Goal: Information Seeking & Learning: Learn about a topic

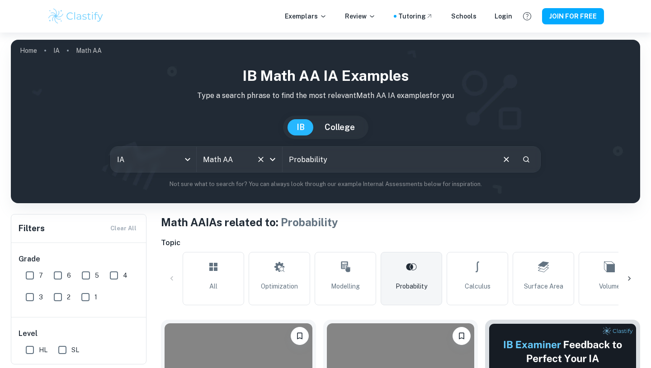
click at [259, 159] on icon "Clear" at bounding box center [260, 159] width 9 height 9
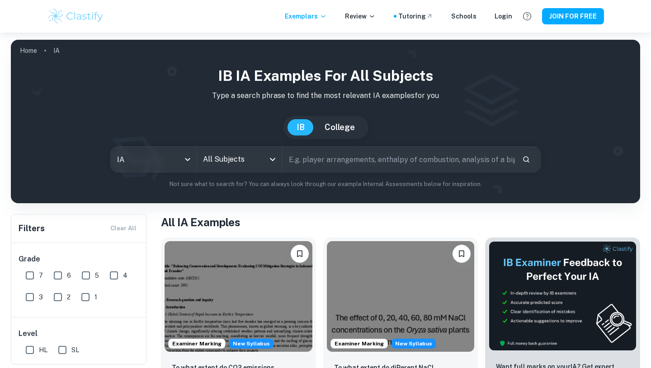
click at [271, 156] on icon "Open" at bounding box center [272, 159] width 11 height 11
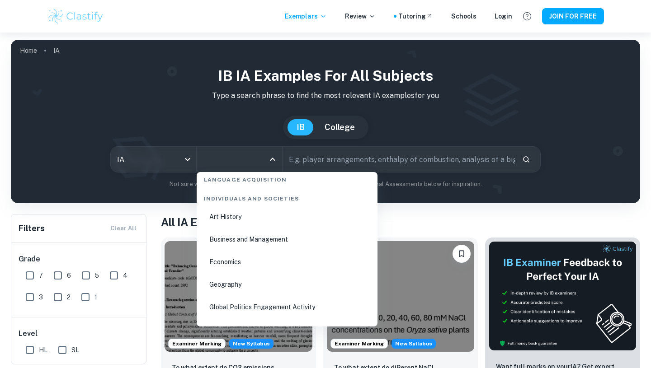
scroll to position [1092, 0]
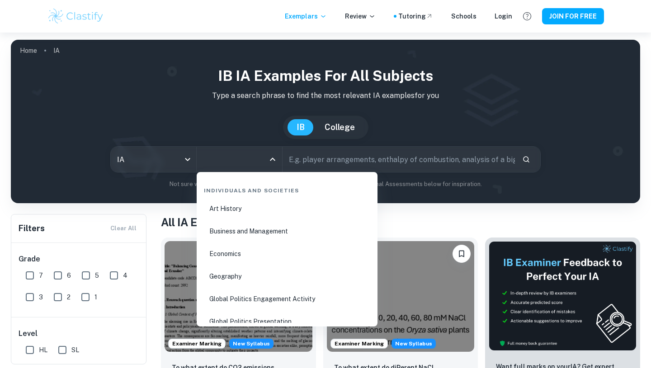
click at [248, 228] on li "Business and Management" at bounding box center [286, 231] width 173 height 21
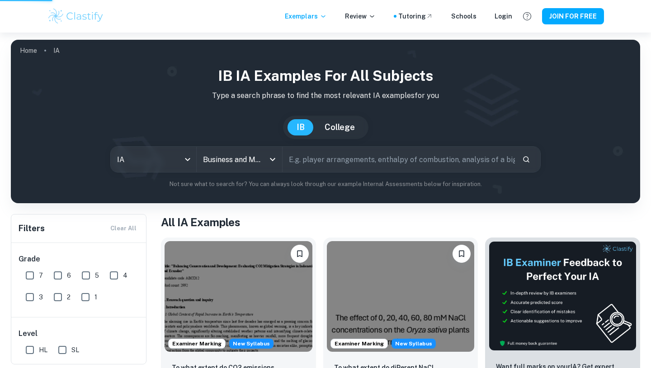
type input "Business and Management"
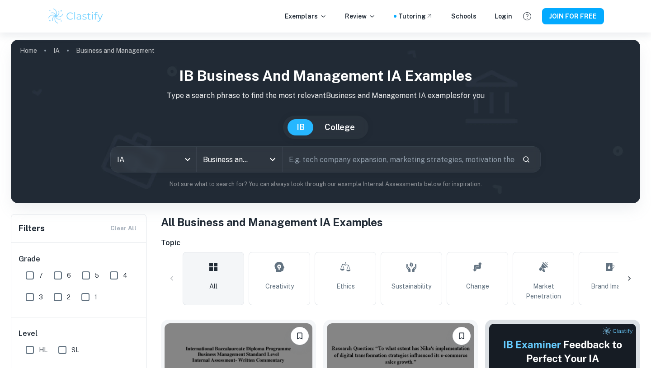
scroll to position [118, 0]
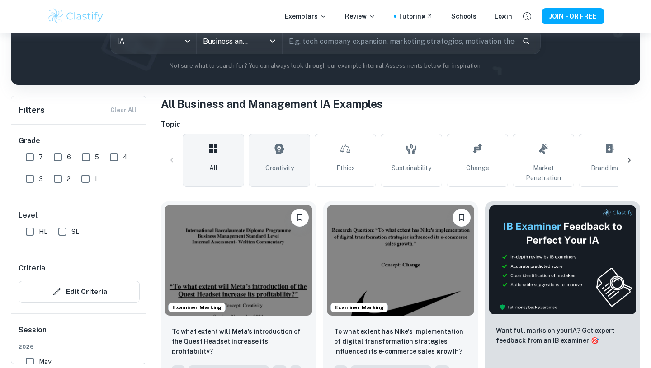
click at [271, 163] on span "Creativity" at bounding box center [279, 168] width 28 height 10
type input "Creativity"
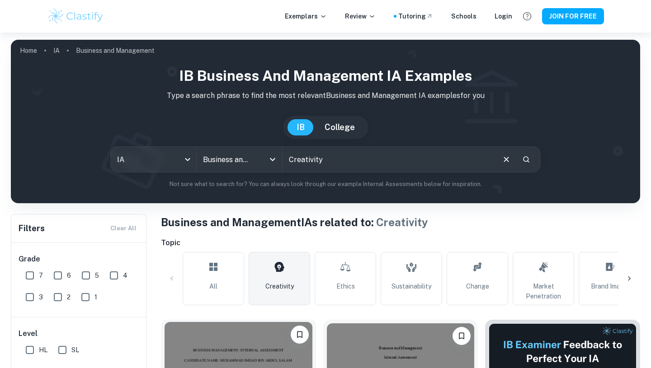
scroll to position [126, 0]
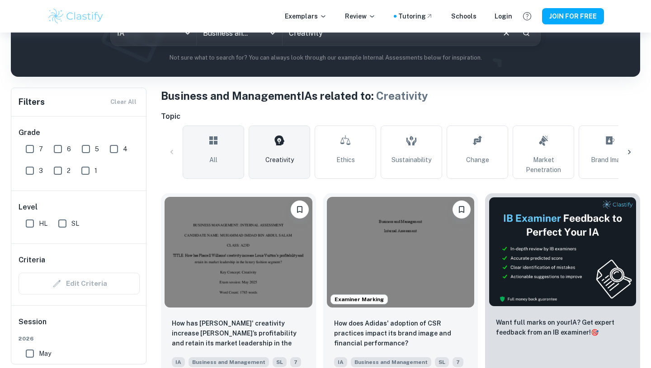
click at [232, 158] on link "All" at bounding box center [213, 152] width 61 height 53
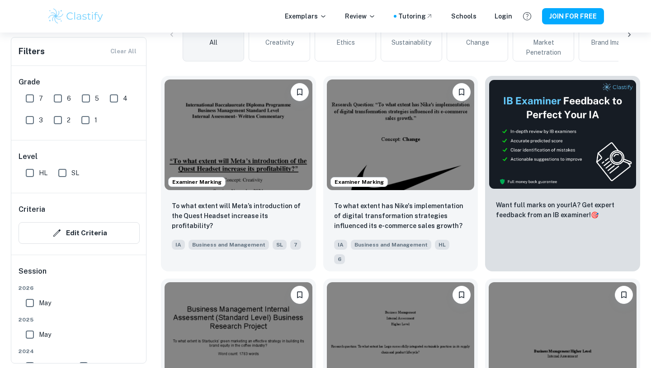
scroll to position [245, 0]
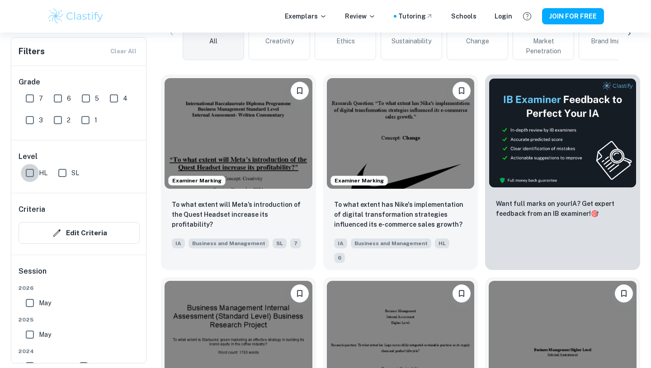
click at [32, 172] on input "HL" at bounding box center [30, 173] width 18 height 18
checkbox input "true"
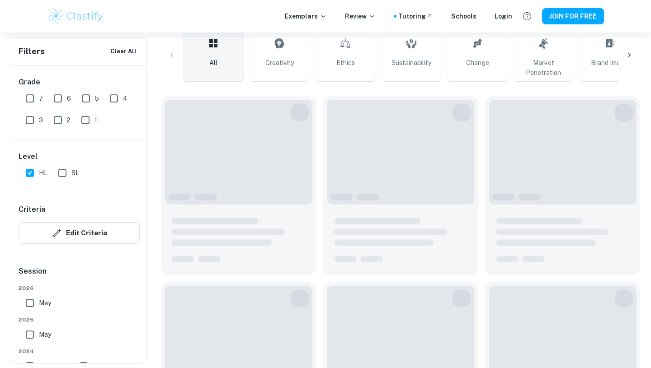
scroll to position [267, 0]
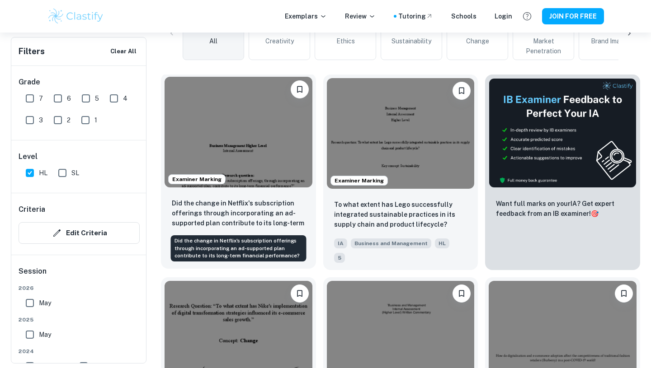
click at [220, 200] on p "Did the change in Netflix's subscription offerings through incorporating an ad-…" at bounding box center [238, 213] width 133 height 31
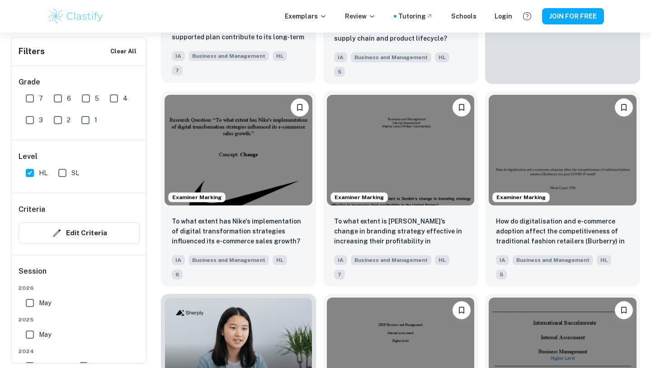
scroll to position [458, 0]
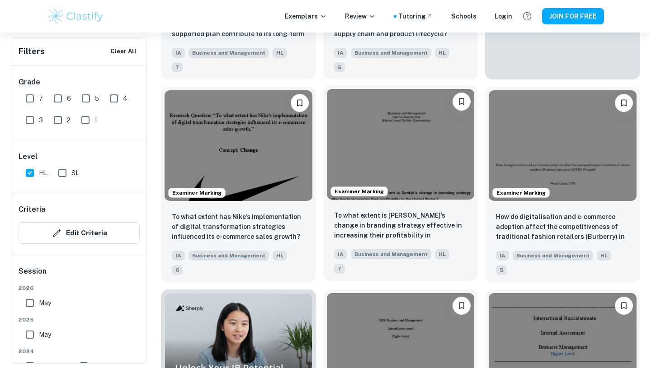
click at [430, 203] on div "To what extent is [PERSON_NAME]’s change in branding strategy effective in incr…" at bounding box center [400, 242] width 155 height 78
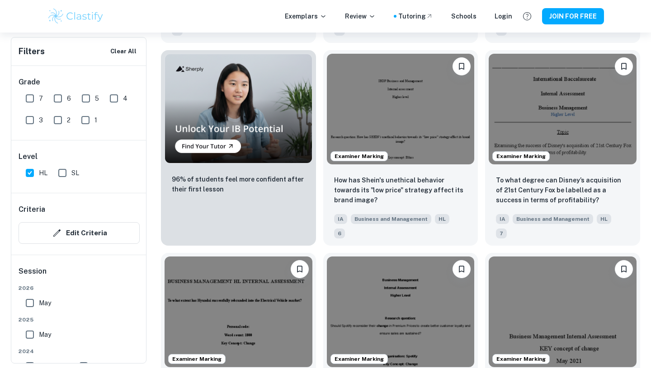
scroll to position [695, 0]
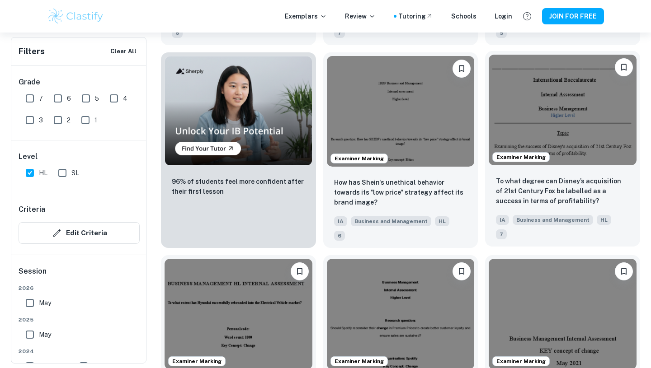
click at [577, 169] on div "To what degree can Disney’s acquisition of 21st Century Fox be labelled as a su…" at bounding box center [562, 208] width 155 height 78
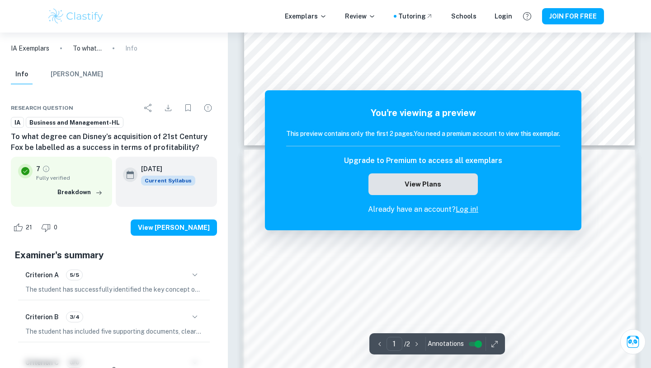
scroll to position [434, 0]
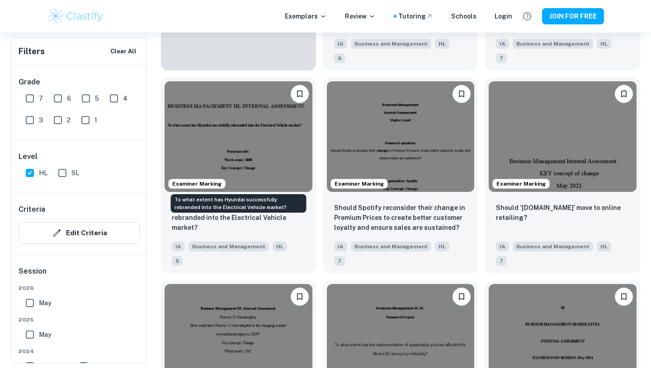
scroll to position [871, 0]
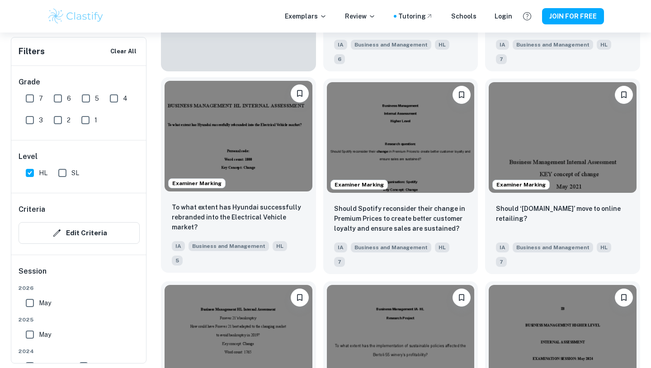
click at [265, 195] on div "To what extent has Hyundai successfully rebranded into the Electrical Vehicle m…" at bounding box center [238, 234] width 155 height 78
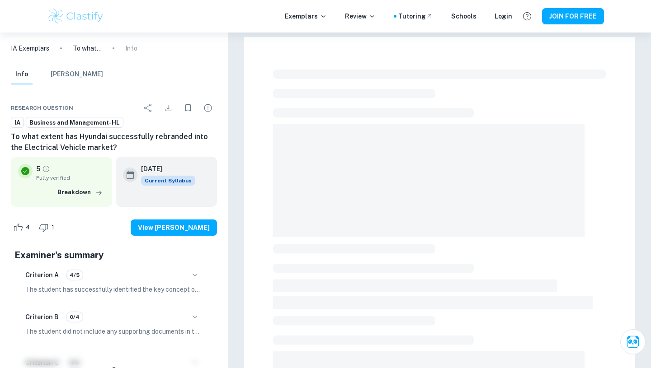
scroll to position [871, 0]
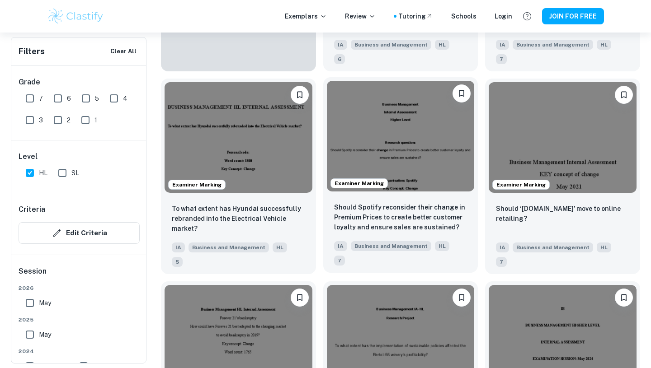
click at [415, 135] on img at bounding box center [401, 136] width 148 height 111
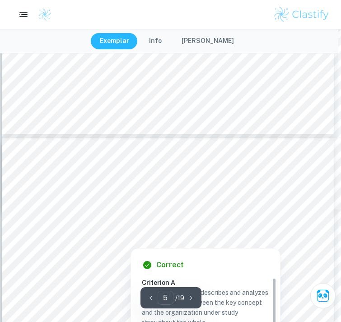
scroll to position [1779, 3]
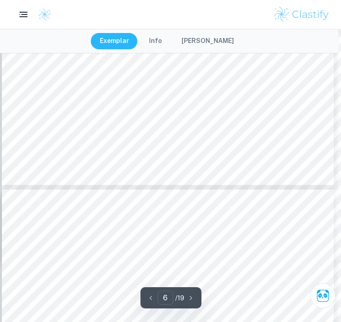
type input "7"
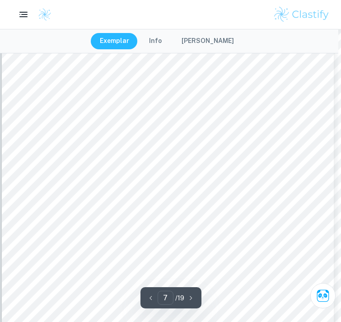
scroll to position [2888, 3]
